Goal: Transaction & Acquisition: Purchase product/service

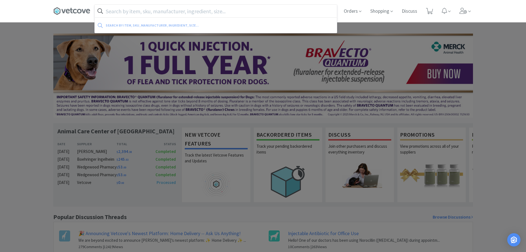
click at [135, 11] on input "text" at bounding box center [216, 11] width 242 height 13
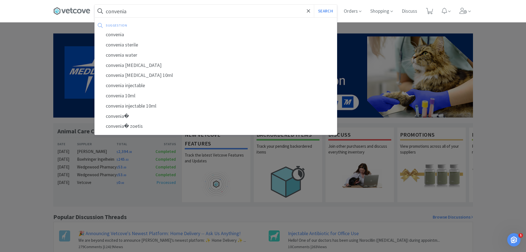
type input "convenia"
click at [123, 37] on div "convenia" at bounding box center [216, 35] width 242 height 10
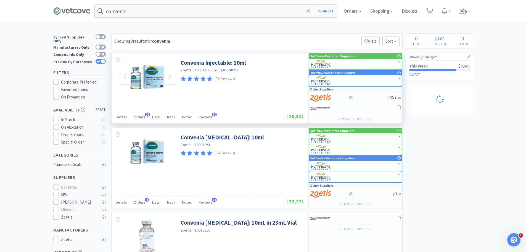
select select "2"
select select "5"
select select "1"
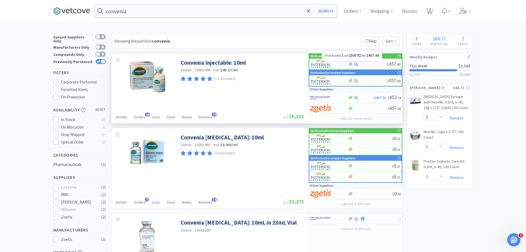
click at [363, 64] on div at bounding box center [367, 64] width 39 height 4
select select "1"
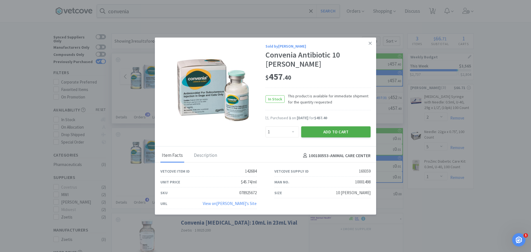
click at [321, 128] on button "Add to Cart" at bounding box center [335, 131] width 69 height 11
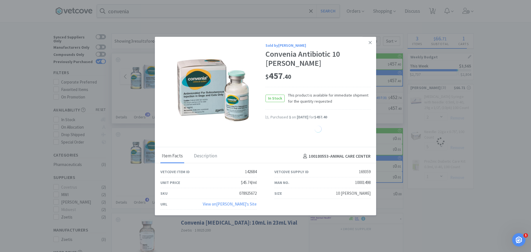
select select "1"
select select "2"
select select "5"
select select "1"
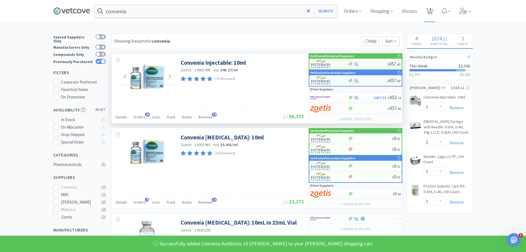
click at [435, 14] on span "4" at bounding box center [429, 11] width 11 height 22
select select "1"
select select "2"
select select "5"
select select "1"
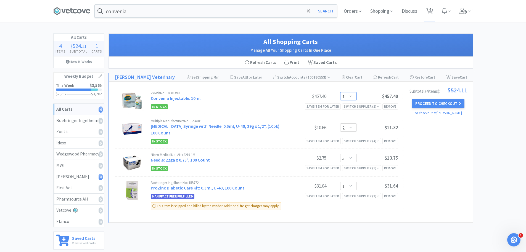
click at [350, 96] on select "Enter Quantity 1 2 3 4 5 6 7 8 9 10 11 12 13 14 15 16 17 18 19 20 Enter Quantity" at bounding box center [348, 96] width 17 height 8
click at [340, 92] on select "Enter Quantity 1 2 3 4 5 6 7 8 9 10 11 12 13 14 15 16 17 18 19 20 Enter Quantity" at bounding box center [348, 96] width 17 height 8
click at [351, 98] on select "Enter Quantity 1 2 3 4 5 6 7 8 9 10 11 12 13 14 15 16 17 18 19 20 Enter Quantity" at bounding box center [348, 96] width 17 height 8
click at [340, 92] on select "Enter Quantity 1 2 3 4 5 6 7 8 9 10 11 12 13 14 15 16 17 18 19 20 Enter Quantity" at bounding box center [348, 96] width 17 height 8
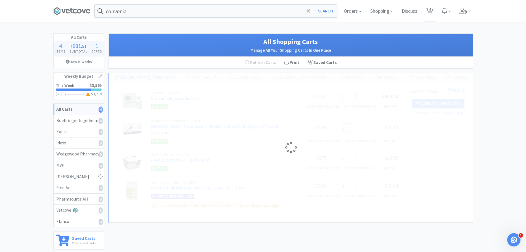
select select "1"
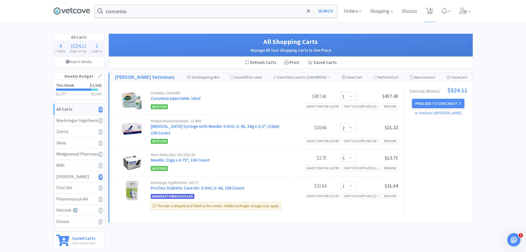
click at [73, 15] on span at bounding box center [73, 11] width 41 height 22
